Goal: Task Accomplishment & Management: Complete application form

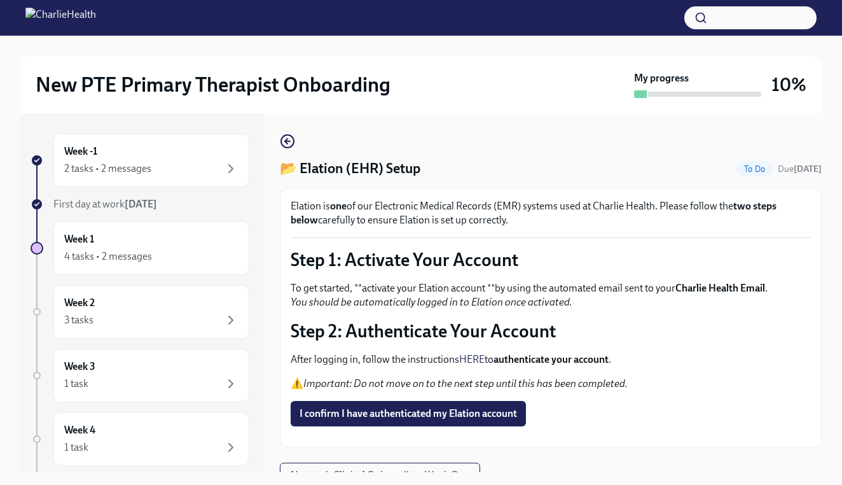
scroll to position [22, 0]
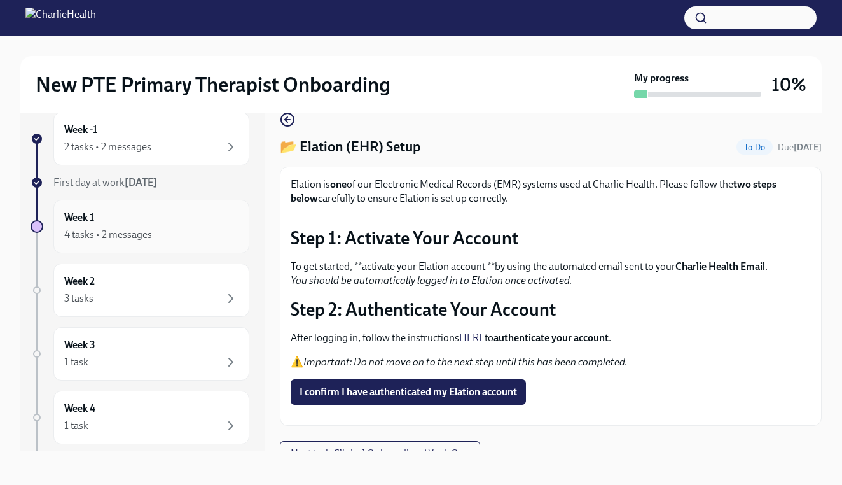
click at [140, 233] on div "4 tasks • 2 messages" at bounding box center [108, 235] width 88 height 14
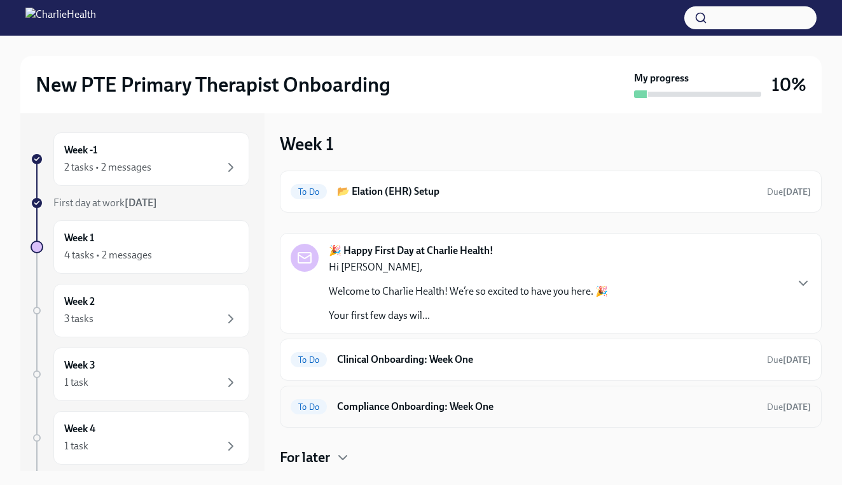
click at [514, 399] on h6 "Compliance Onboarding: Week One" at bounding box center [547, 406] width 420 height 14
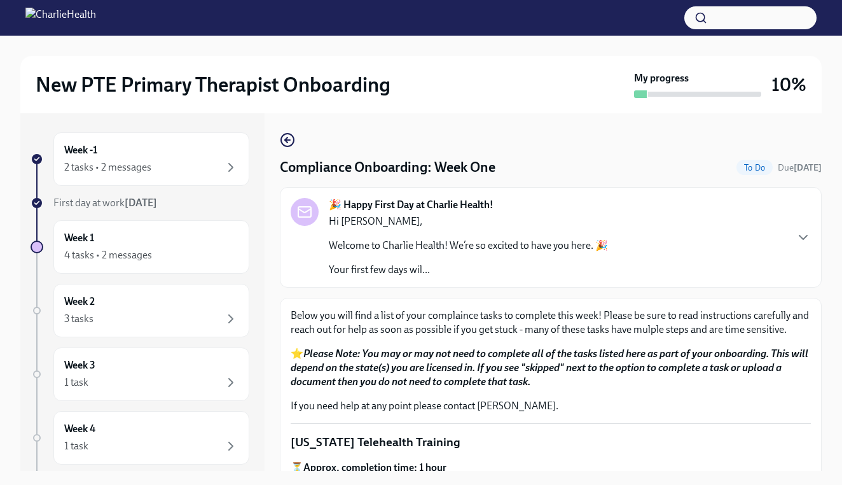
click at [422, 221] on p "Hi [PERSON_NAME]," at bounding box center [468, 221] width 279 height 14
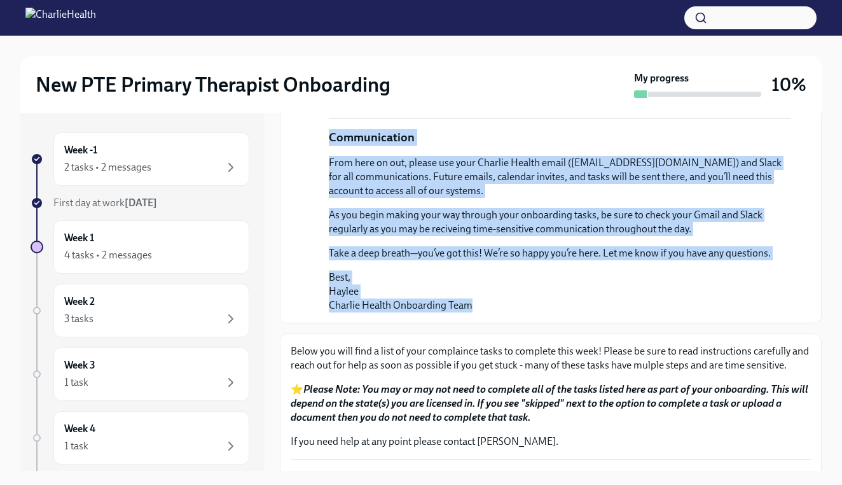
drag, startPoint x: 322, startPoint y: 335, endPoint x: 333, endPoint y: 480, distance: 144.8
click at [333, 480] on div "Week -1 2 tasks • 2 messages First day at work Oct 13th Week 1 4 tasks • 2 mess…" at bounding box center [420, 301] width 801 height 379
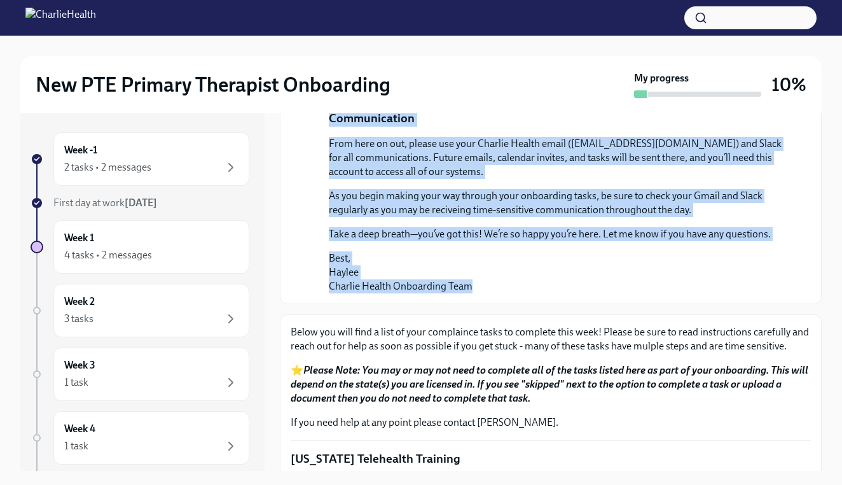
click at [544, 251] on p "Best, Haylee Charlie Health Onboarding Team" at bounding box center [560, 272] width 462 height 42
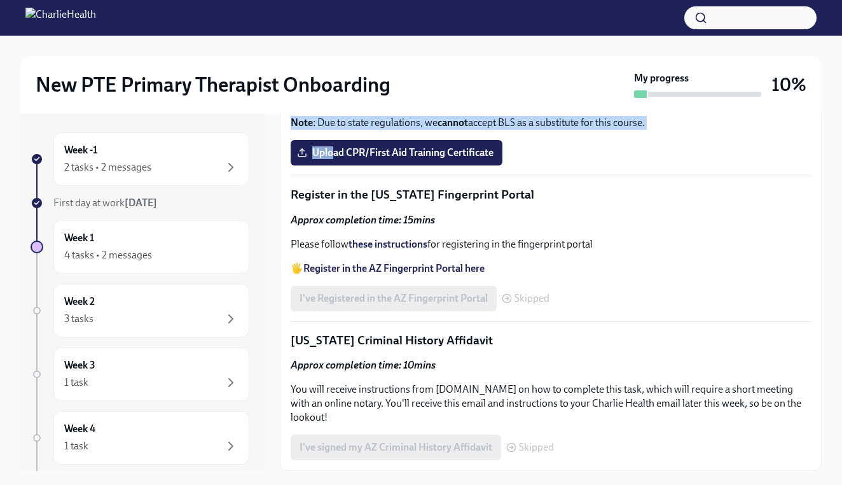
scroll to position [1598, 0]
drag, startPoint x: 292, startPoint y: 298, endPoint x: 335, endPoint y: 483, distance: 190.1
click at [335, 483] on div "Week -1 2 tasks • 2 messages First day at work Oct 13th Week 1 4 tasks • 2 mess…" at bounding box center [420, 301] width 801 height 379
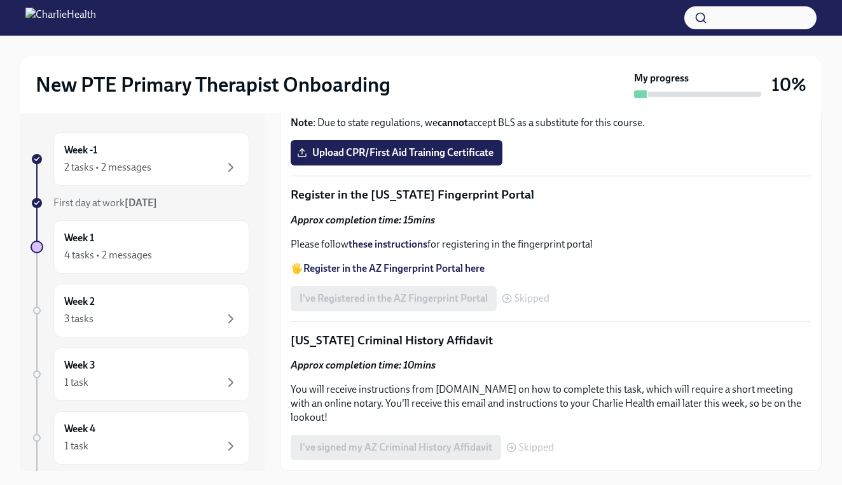
click at [615, 305] on div "Below you will find a list of your complaince tasks to complete this week! Plea…" at bounding box center [551, 77] width 520 height 766
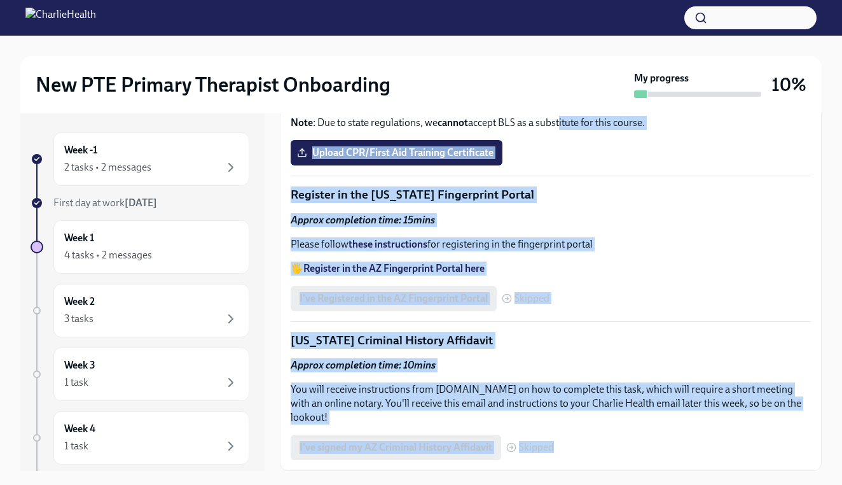
drag, startPoint x: 560, startPoint y: 402, endPoint x: 569, endPoint y: 478, distance: 76.3
click at [569, 480] on div "Week -1 2 tasks • 2 messages First day at work Oct 13th Week 1 4 tasks • 2 mess…" at bounding box center [420, 301] width 801 height 379
click at [579, 372] on p "Approx completion time: 10mins" at bounding box center [551, 365] width 520 height 14
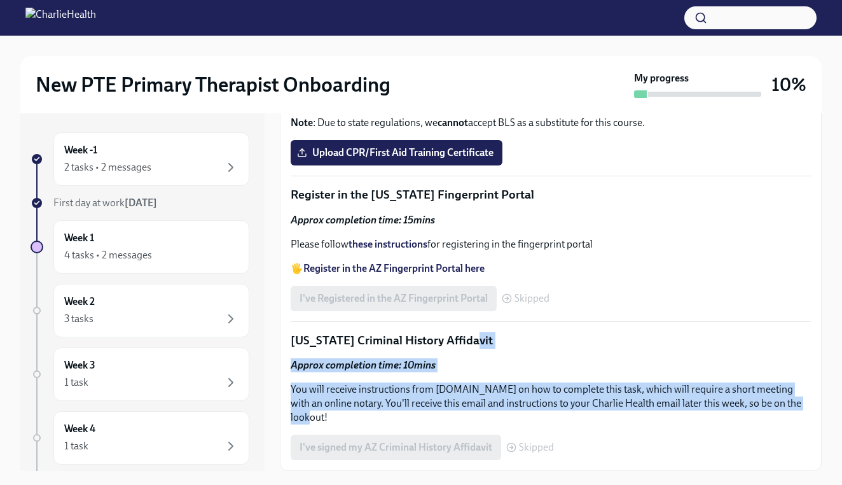
drag, startPoint x: 839, startPoint y: 431, endPoint x: 838, endPoint y: 371, distance: 60.4
click at [838, 371] on div "New PTE Primary Therapist Onboarding My progress 10% Week -1 2 tasks • 2 messag…" at bounding box center [421, 270] width 842 height 472
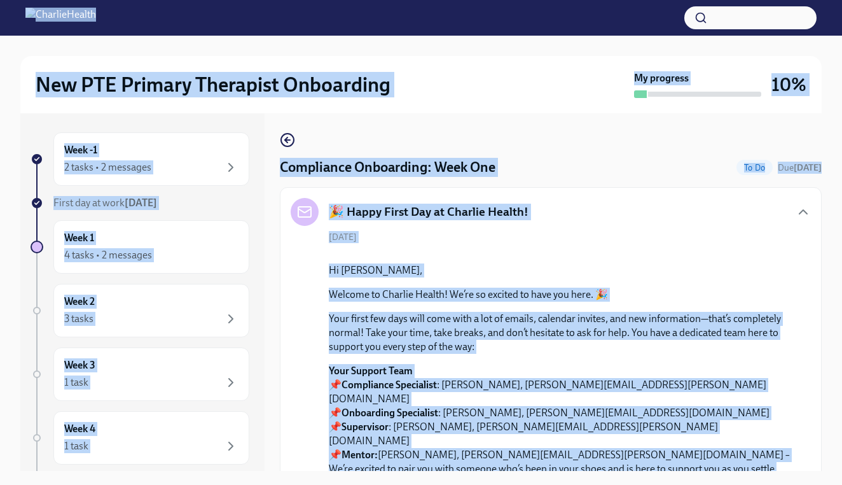
scroll to position [0, 0]
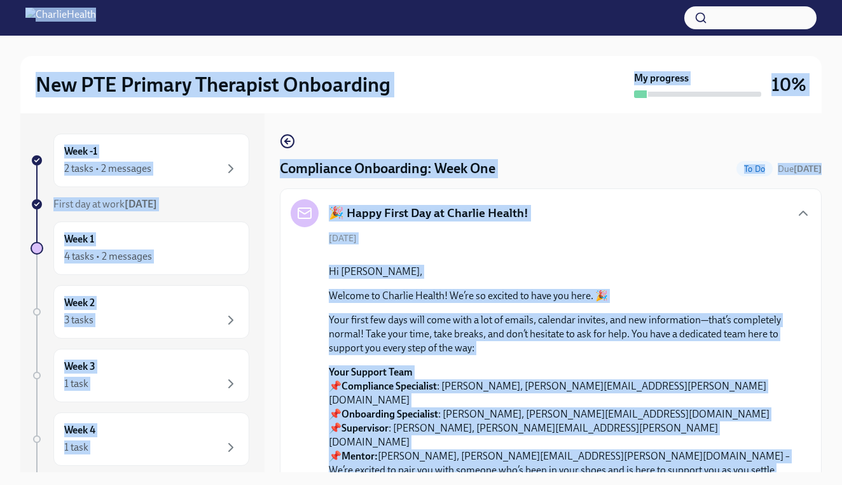
drag, startPoint x: 280, startPoint y: 162, endPoint x: 287, endPoint y: -48, distance: 210.7
click at [287, 0] on html "New PTE Primary Therapist Onboarding My progress 10% Week -1 2 tasks • 2 messag…" at bounding box center [421, 254] width 842 height 508
click at [390, 172] on h4 "Compliance Onboarding: Week One" at bounding box center [388, 168] width 216 height 19
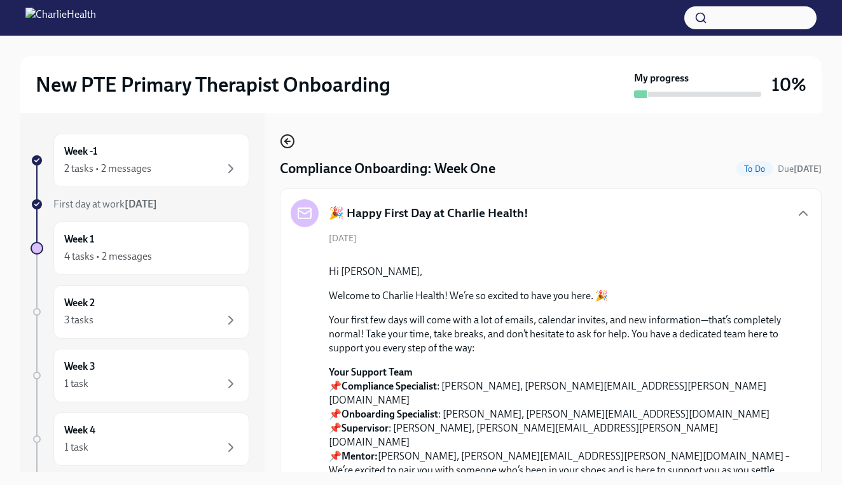
click at [290, 144] on icon "button" at bounding box center [287, 141] width 15 height 15
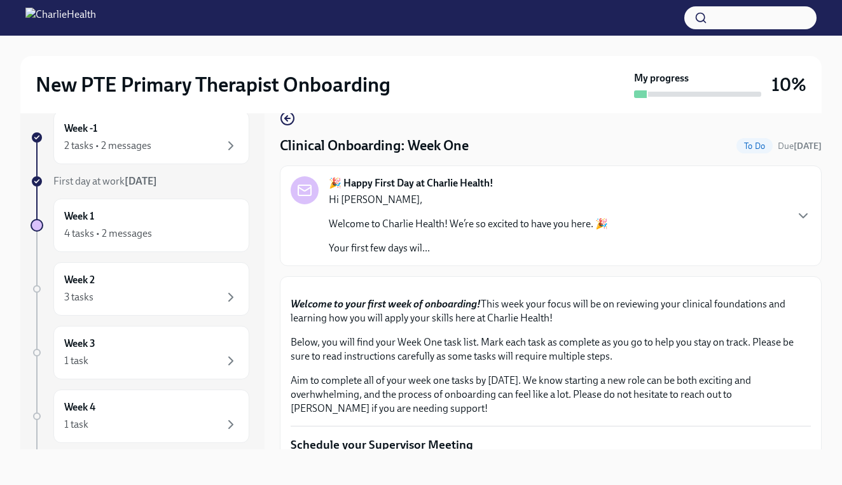
scroll to position [23, 0]
click at [722, 287] on button "Zoom image" at bounding box center [551, 287] width 520 height 0
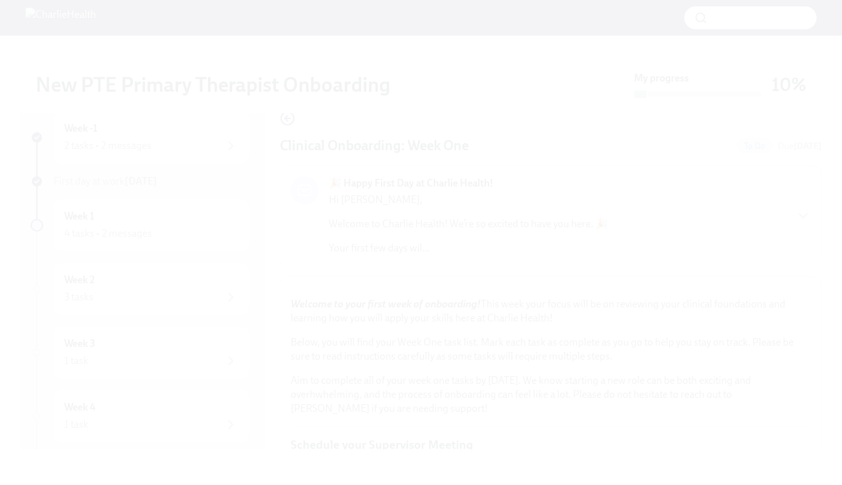
click at [722, 351] on button "Unzoom image" at bounding box center [421, 242] width 842 height 485
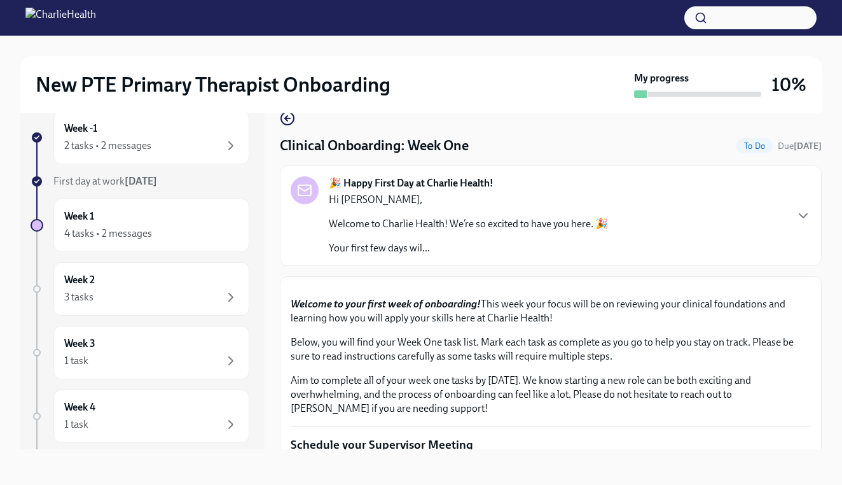
scroll to position [0, 0]
click at [283, 116] on icon "button" at bounding box center [287, 118] width 15 height 15
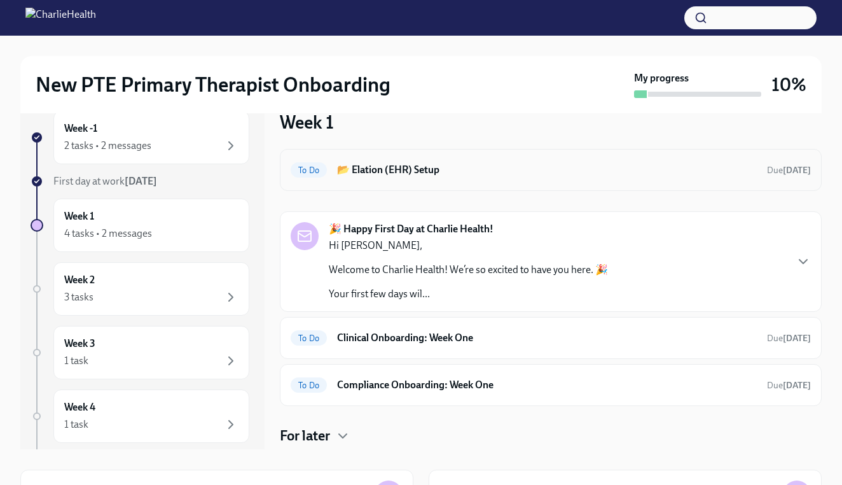
click at [642, 183] on div "To Do 📂 Elation (EHR) Setup Due [DATE]" at bounding box center [551, 170] width 542 height 42
click at [366, 169] on h6 "📂 Elation (EHR) Setup" at bounding box center [547, 170] width 420 height 14
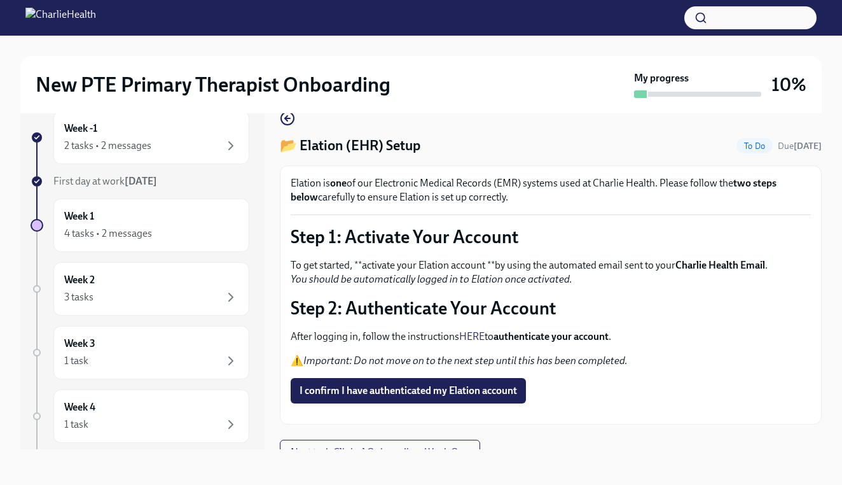
click at [739, 274] on p "To get started, **activate your Elation account **by using the automated email …" at bounding box center [551, 272] width 520 height 28
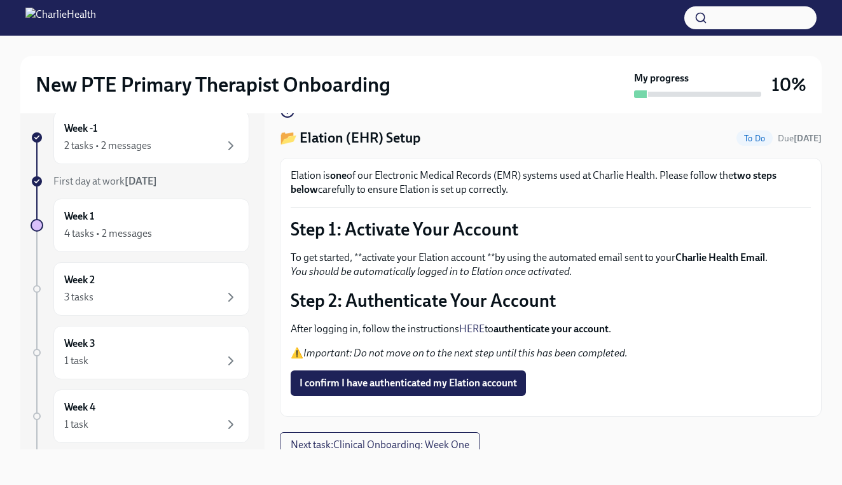
scroll to position [5, 0]
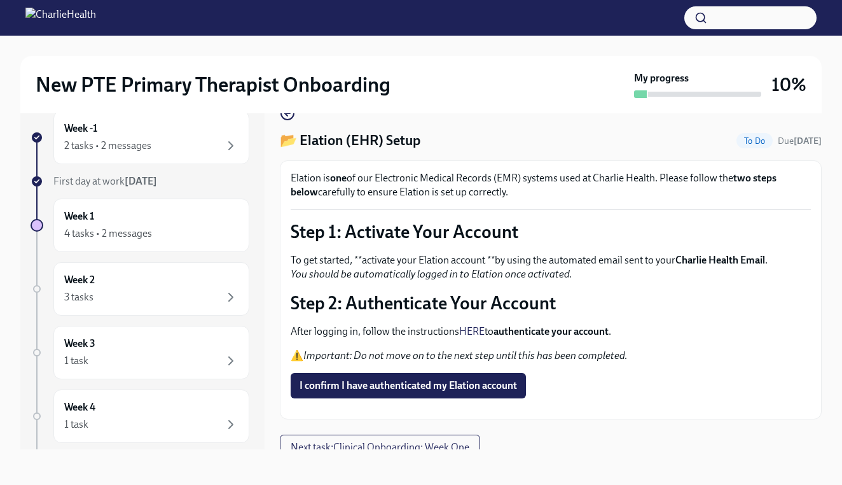
click at [476, 331] on link "HERE" at bounding box center [471, 331] width 25 height 12
